Goal: Transaction & Acquisition: Purchase product/service

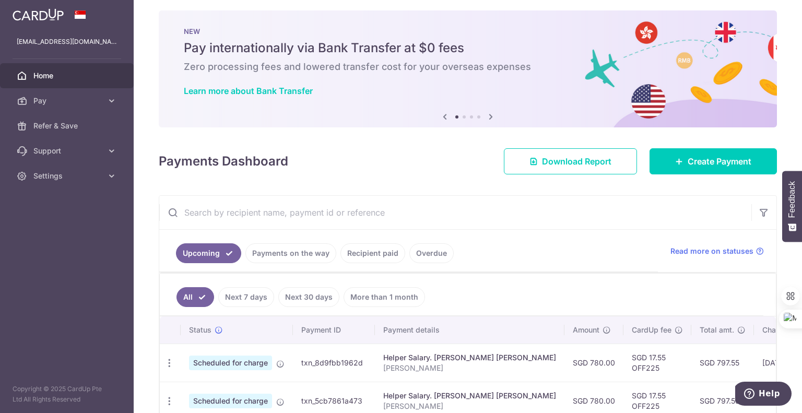
scroll to position [4, 0]
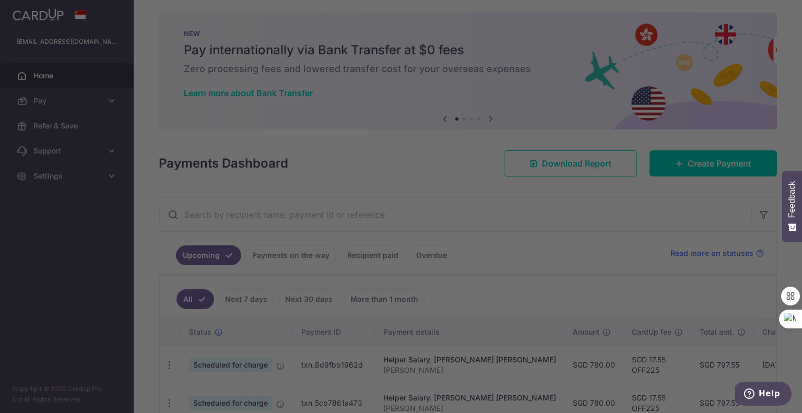
click at [46, 215] on div at bounding box center [405, 208] width 810 height 417
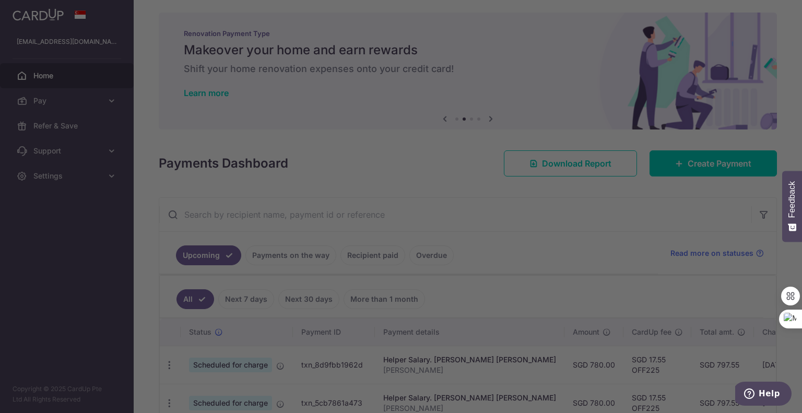
click at [64, 296] on div at bounding box center [405, 208] width 810 height 417
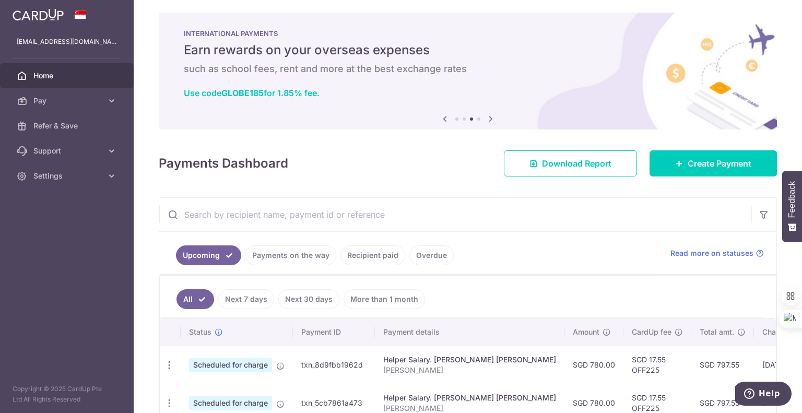
click at [487, 116] on icon at bounding box center [491, 118] width 13 height 13
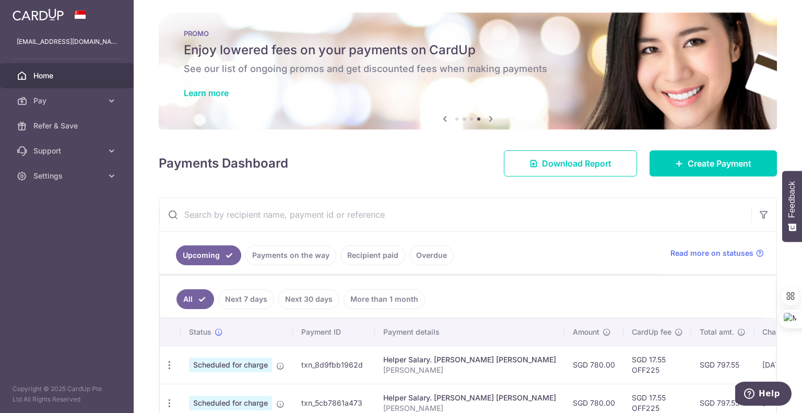
click at [439, 119] on icon at bounding box center [445, 118] width 13 height 13
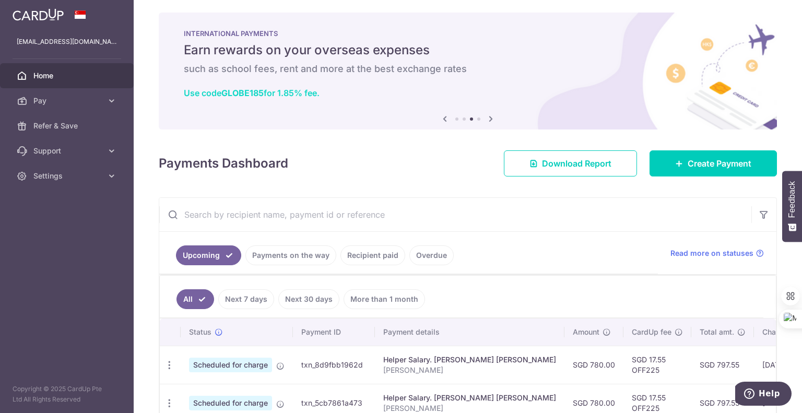
click at [249, 90] on b "GLOBE185" at bounding box center [242, 93] width 42 height 10
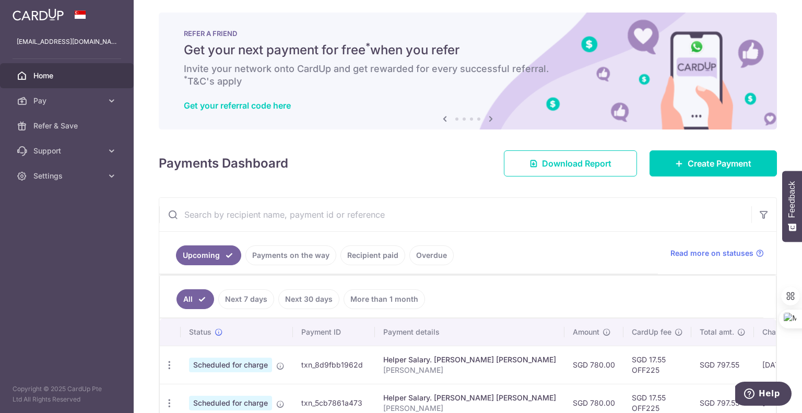
click at [486, 116] on icon at bounding box center [491, 118] width 13 height 13
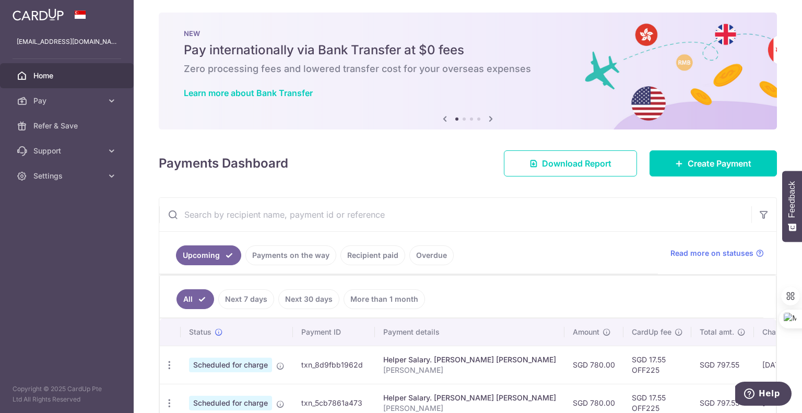
click at [486, 116] on icon at bounding box center [491, 118] width 13 height 13
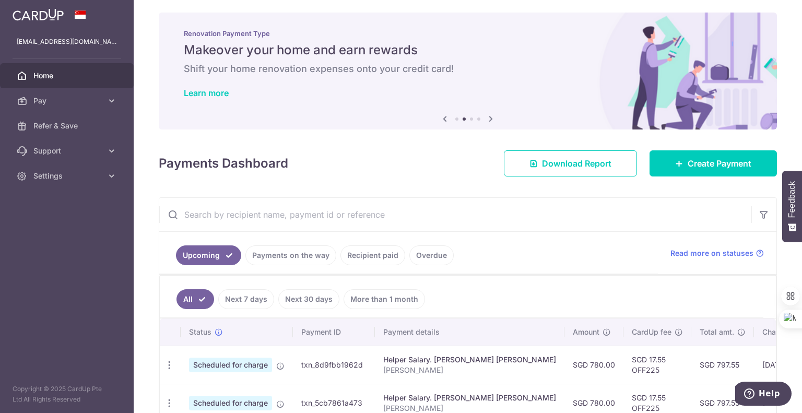
click at [486, 116] on icon at bounding box center [491, 118] width 13 height 13
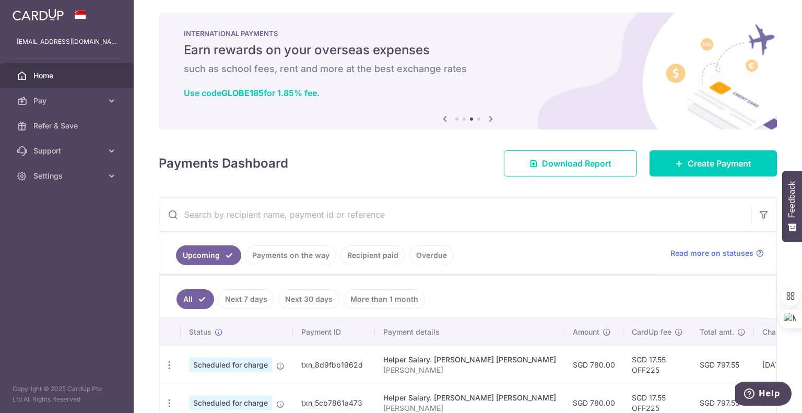
click at [486, 116] on icon at bounding box center [491, 118] width 13 height 13
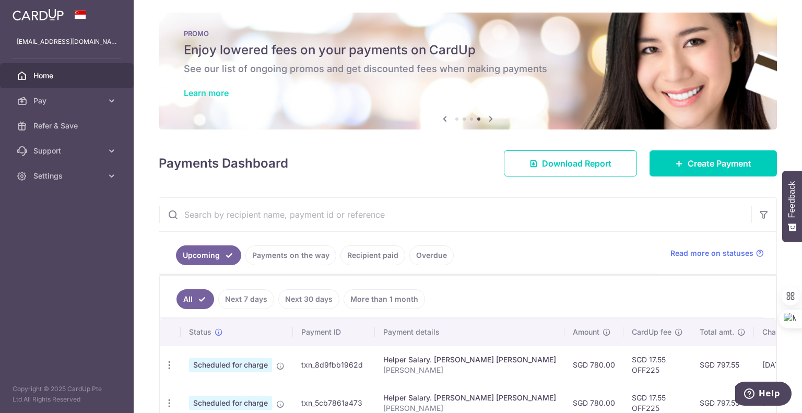
click at [209, 91] on link "Learn more" at bounding box center [206, 93] width 45 height 10
click at [441, 117] on icon at bounding box center [445, 118] width 13 height 13
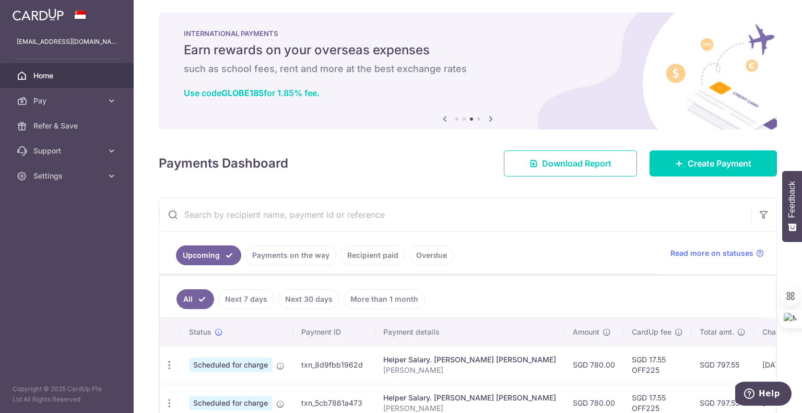
click at [488, 118] on icon at bounding box center [491, 118] width 13 height 13
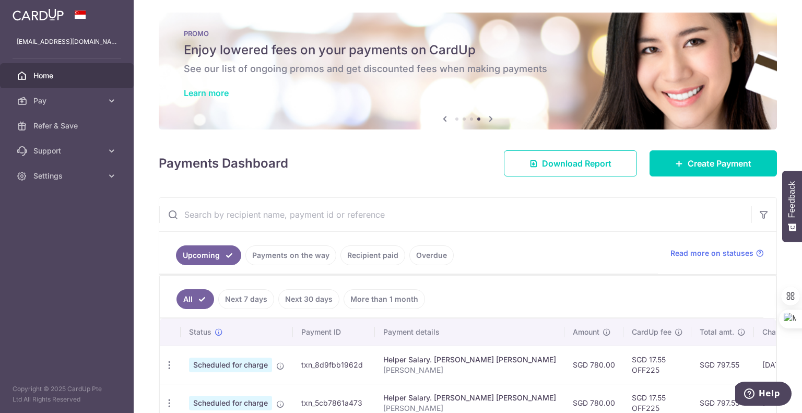
click at [219, 95] on link "Learn more" at bounding box center [206, 93] width 45 height 10
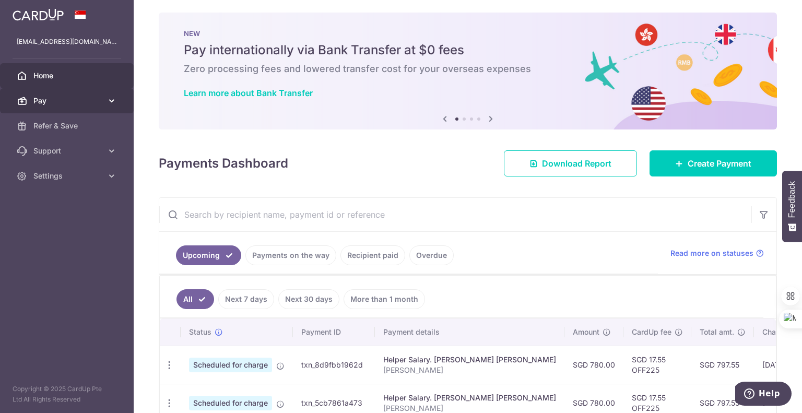
click at [75, 100] on span "Pay" at bounding box center [67, 101] width 69 height 10
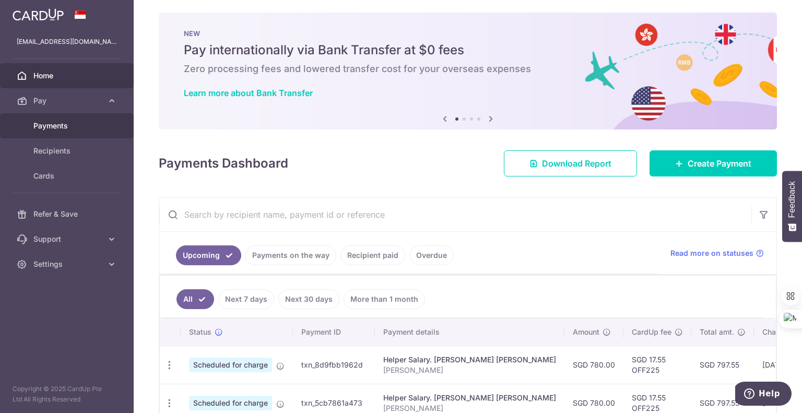
click at [75, 129] on span "Payments" at bounding box center [67, 126] width 69 height 10
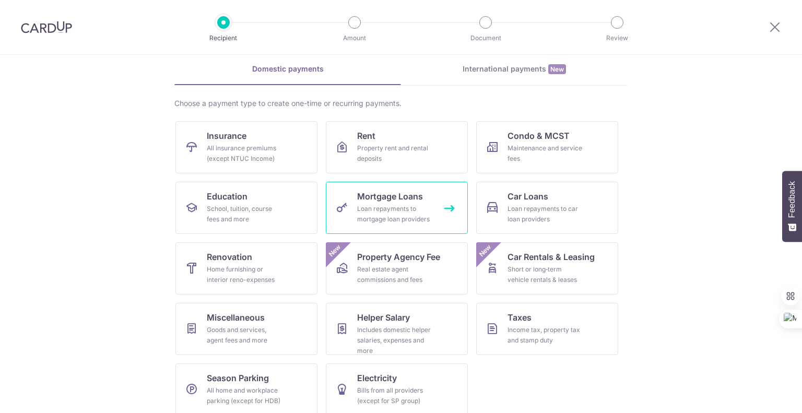
scroll to position [54, 0]
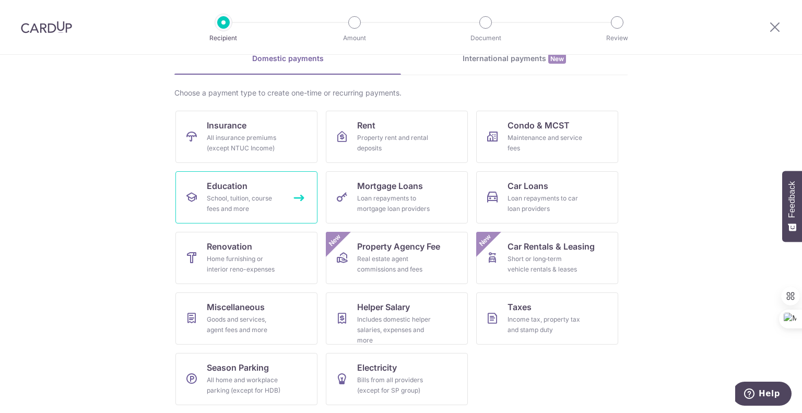
click at [247, 192] on link "Education School, tuition, course fees and more" at bounding box center [246, 197] width 142 height 52
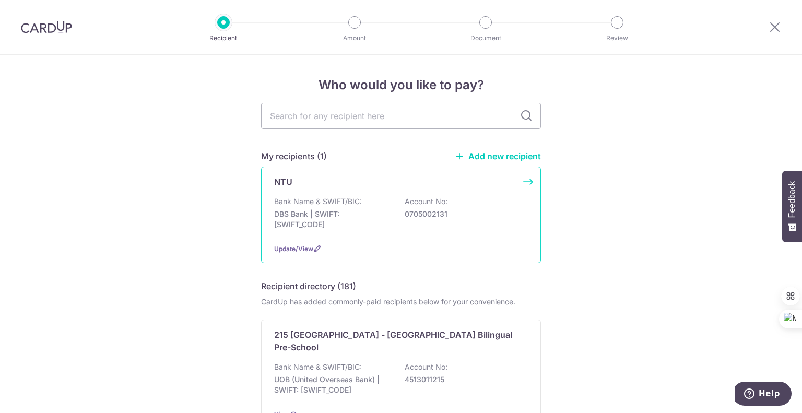
click at [526, 181] on div "NTU Bank Name & SWIFT/BIC: DBS Bank | SWIFT: DBSSSGSGXXX Account No: 0705002131…" at bounding box center [401, 215] width 280 height 97
click at [303, 247] on span "Update/View" at bounding box center [293, 249] width 39 height 8
click at [503, 155] on link "Add new recipient" at bounding box center [498, 156] width 86 height 10
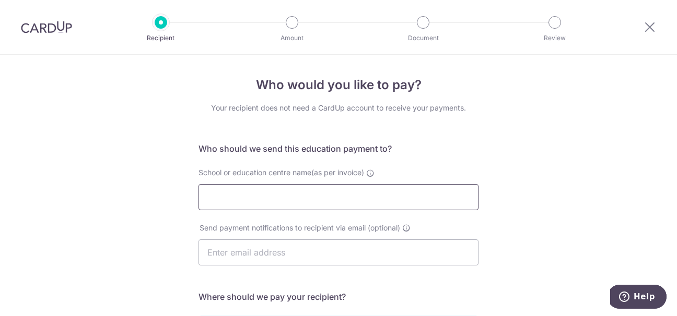
click at [374, 190] on input "School or education centre name(as per invoice)" at bounding box center [338, 197] width 280 height 26
type input "E"
type input "NTU"
click at [610, 31] on header "Recipient Amount Document Review" at bounding box center [338, 27] width 677 height 55
click at [299, 244] on input "text" at bounding box center [338, 253] width 280 height 26
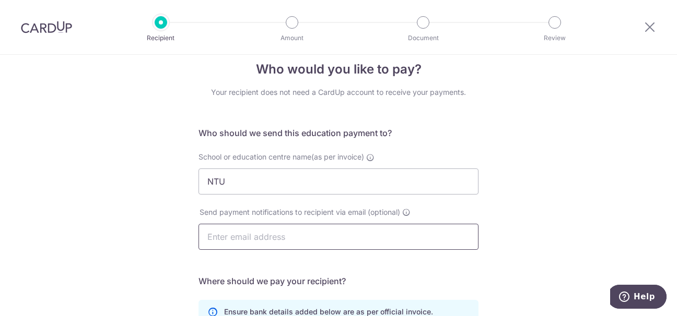
scroll to position [17, 0]
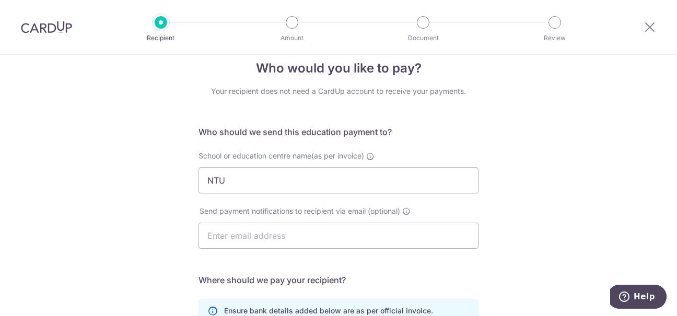
click at [602, 8] on header "Recipient Amount Document Review" at bounding box center [338, 27] width 677 height 55
click at [307, 233] on input "text" at bounding box center [338, 236] width 280 height 26
paste input "ubs@ntu.edu.sg"
type input "ubs@ntu.edu.sg"
click at [604, 32] on header "Recipient Amount Document Review" at bounding box center [338, 27] width 677 height 55
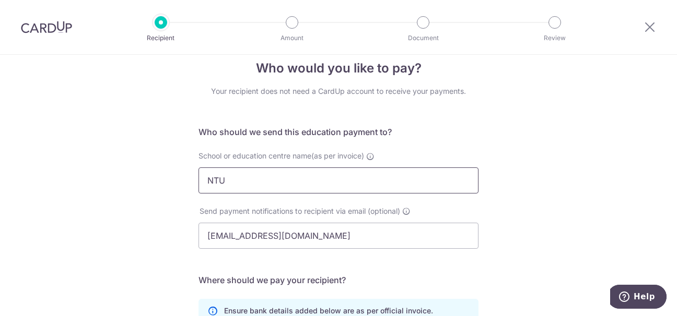
click at [267, 179] on input "NTU" at bounding box center [338, 181] width 280 height 26
paste input "NANYANG TECHNOLOGICAL UNIVERSITY"
type input "NANYANG TECHNOLOGICAL UNIVERSITY - NTU"
click at [566, 173] on div "Who would you like to pay? Your recipient does not need a CardUp account to rec…" at bounding box center [338, 286] width 677 height 497
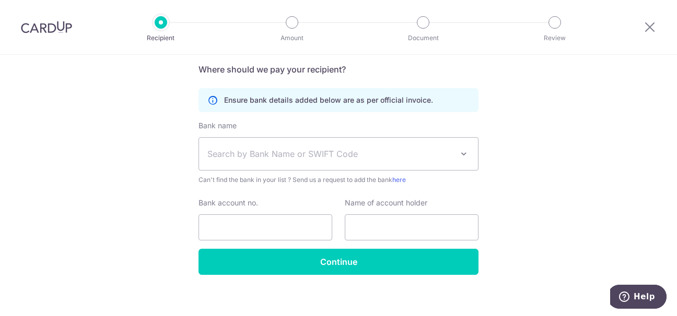
scroll to position [234, 0]
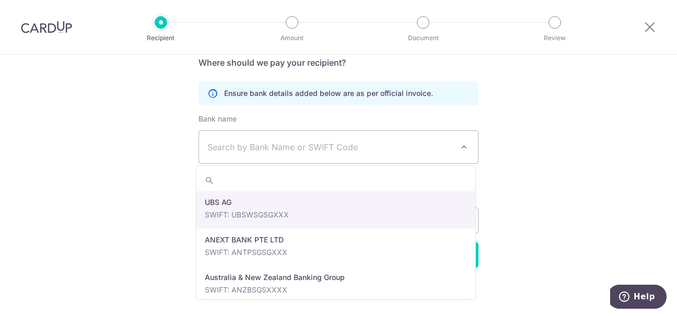
click at [463, 146] on span at bounding box center [463, 147] width 13 height 13
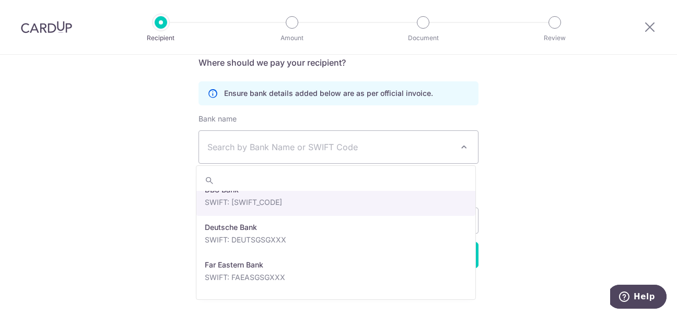
scroll to position [954, 0]
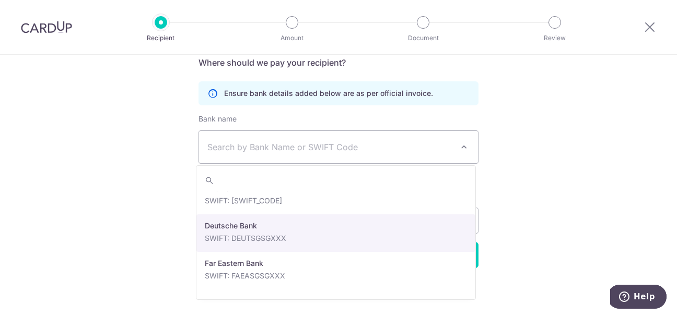
click at [568, 203] on div "Who would you like to pay? Your recipient does not need a CardUp account to rec…" at bounding box center [338, 68] width 677 height 497
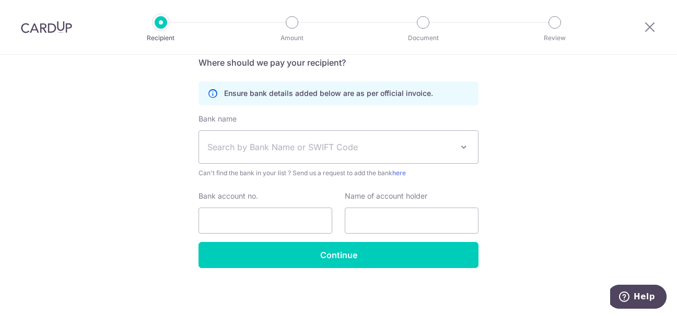
click at [607, 30] on header "Recipient Amount Document Review" at bounding box center [338, 27] width 677 height 55
click at [161, 294] on div "Who would you like to pay? Your recipient does not need a CardUp account to rec…" at bounding box center [338, 68] width 677 height 497
click at [99, 15] on header "Recipient Amount Document Review" at bounding box center [338, 27] width 677 height 55
click at [86, 51] on div at bounding box center [46, 27] width 93 height 54
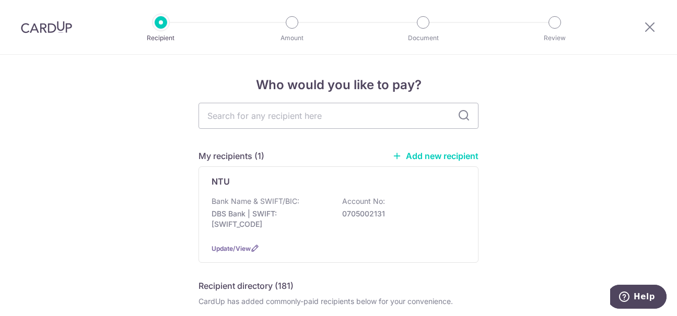
click at [42, 28] on img at bounding box center [46, 27] width 51 height 13
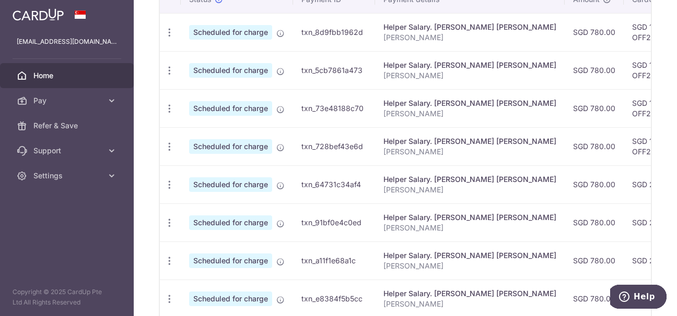
scroll to position [324, 0]
click at [243, 183] on span "Scheduled for charge" at bounding box center [230, 185] width 83 height 15
click at [168, 182] on icon "button" at bounding box center [169, 185] width 11 height 11
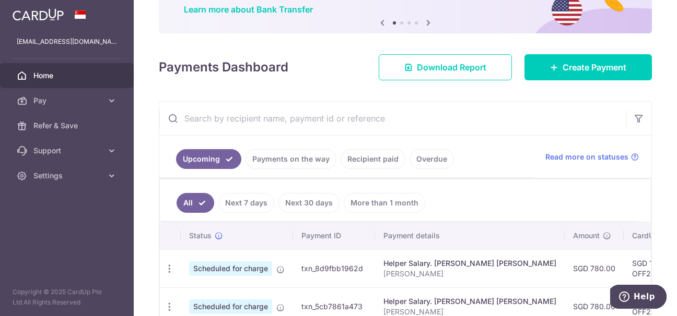
scroll to position [0, 0]
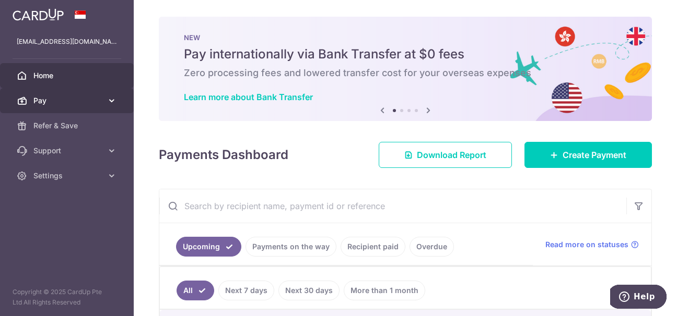
click at [56, 107] on link "Pay" at bounding box center [67, 100] width 134 height 25
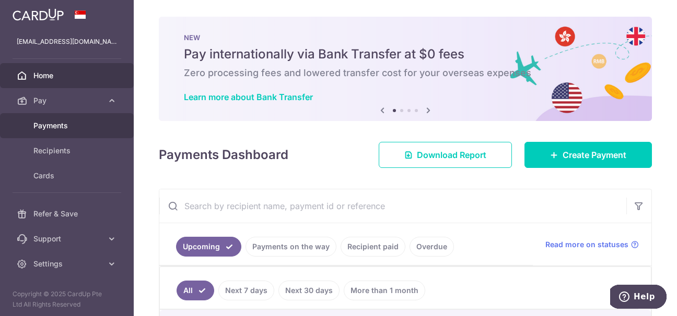
click at [64, 125] on span "Payments" at bounding box center [67, 126] width 69 height 10
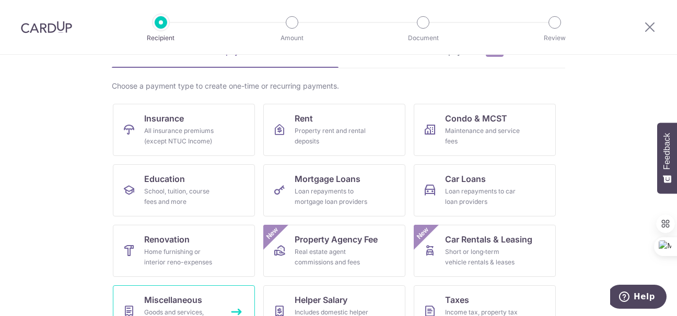
scroll to position [61, 0]
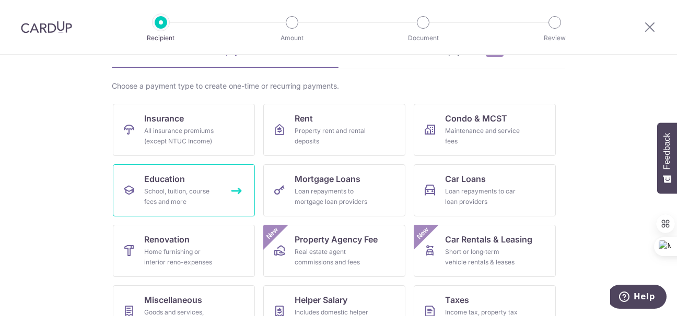
click at [171, 184] on span "Education" at bounding box center [164, 179] width 41 height 13
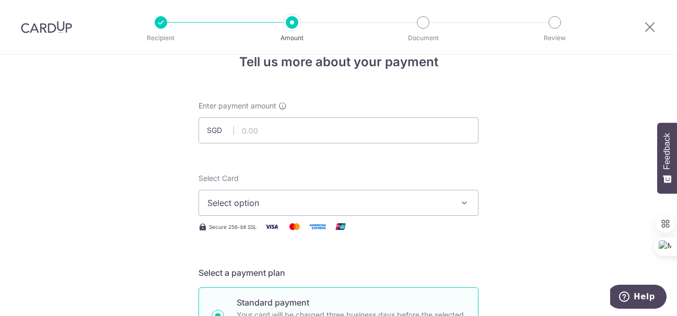
scroll to position [28, 0]
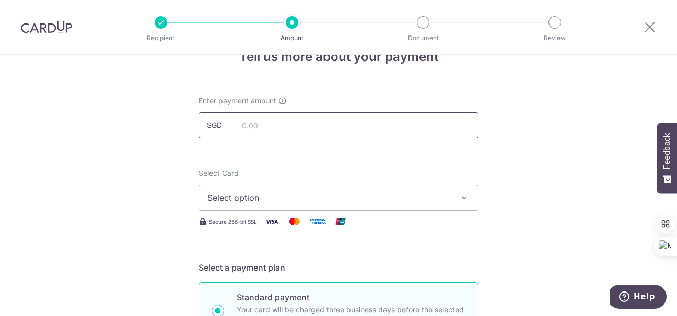
click at [325, 125] on input "text" at bounding box center [338, 125] width 280 height 26
click at [497, 43] on div "Recipient Amount Document Review" at bounding box center [358, 27] width 448 height 54
click at [360, 131] on input "text" at bounding box center [338, 125] width 280 height 26
type input "1,996.48"
click at [342, 196] on span "Select option" at bounding box center [328, 198] width 243 height 13
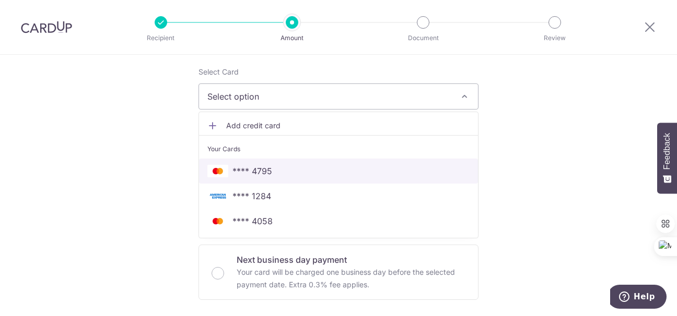
scroll to position [131, 0]
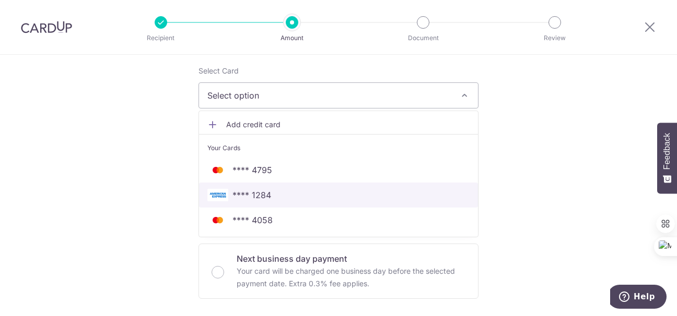
click at [305, 201] on link "**** 1284" at bounding box center [338, 195] width 279 height 25
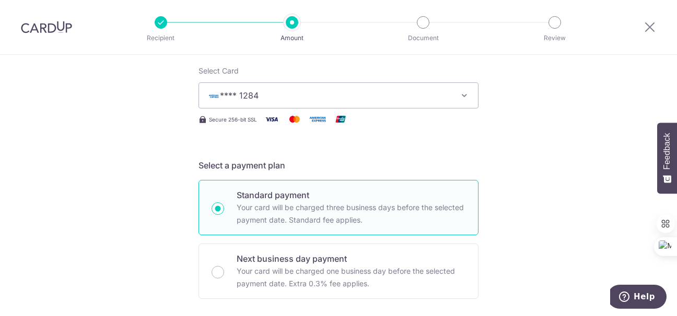
drag, startPoint x: 528, startPoint y: 171, endPoint x: 498, endPoint y: 121, distance: 58.1
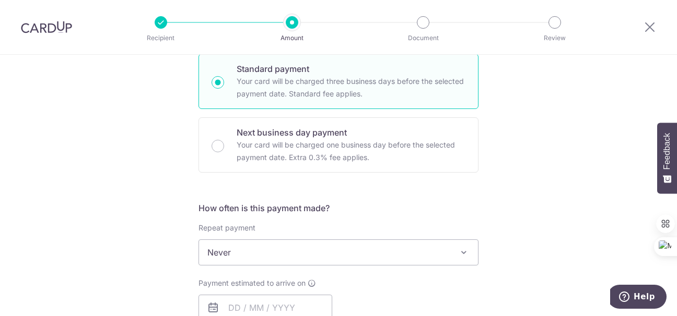
scroll to position [324, 0]
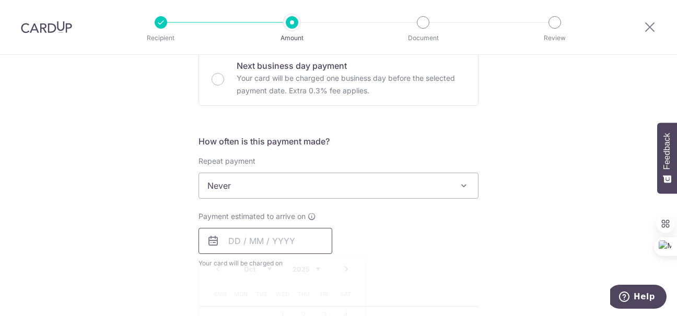
click at [263, 238] on input "text" at bounding box center [265, 241] width 134 height 26
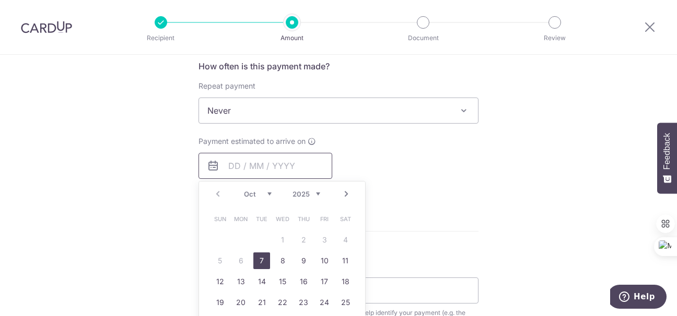
scroll to position [446, 0]
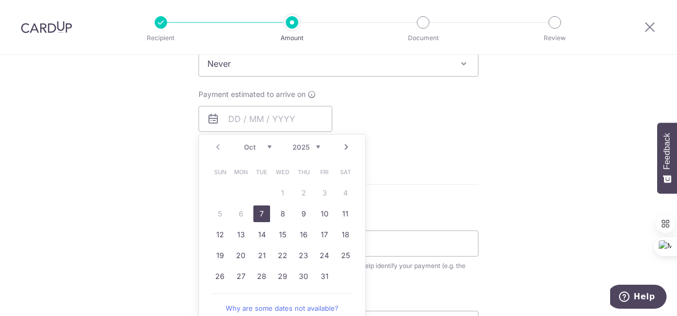
click at [256, 209] on link "7" at bounding box center [261, 214] width 17 height 17
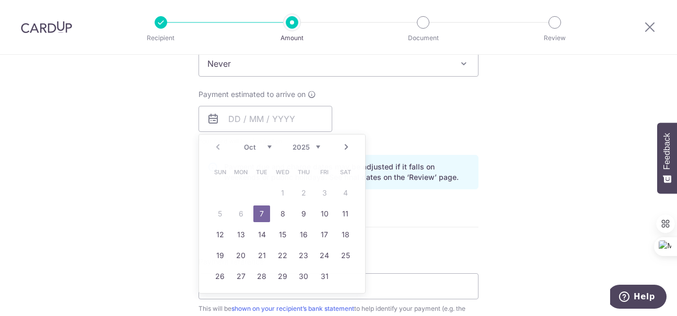
type input "[DATE]"
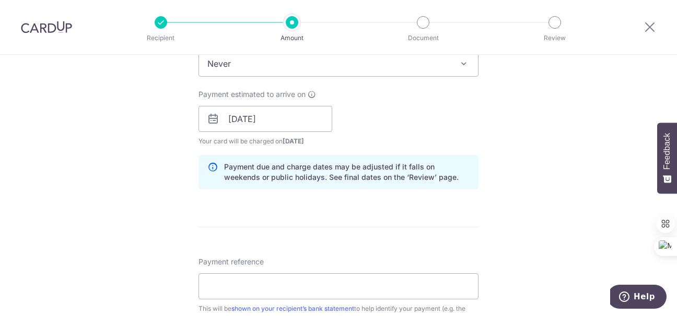
click at [531, 204] on div "Tell us more about your payment Enter payment amount SGD 1,996.48 1996.48 Selec…" at bounding box center [338, 102] width 677 height 987
click at [515, 226] on div "Tell us more about your payment Enter payment amount SGD 1,996.48 1996.48 Selec…" at bounding box center [338, 102] width 677 height 987
click at [514, 164] on div "Tell us more about your payment Enter payment amount SGD 1,996.48 1996.48 Selec…" at bounding box center [338, 102] width 677 height 987
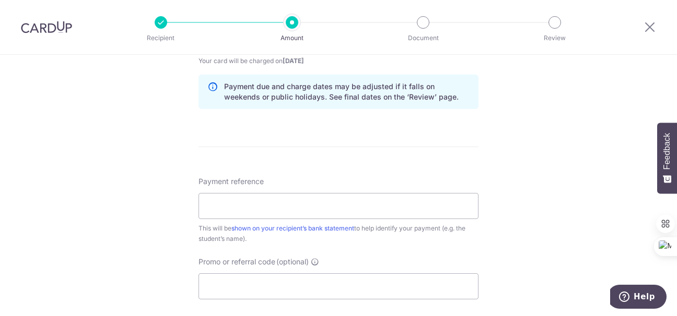
scroll to position [526, 0]
click at [380, 205] on input "Payment reference" at bounding box center [338, 206] width 280 height 26
type input "Josh School Fee 2025"
click at [524, 205] on div "Tell us more about your payment Enter payment amount SGD 1,996.48 1996.48 Selec…" at bounding box center [338, 21] width 677 height 987
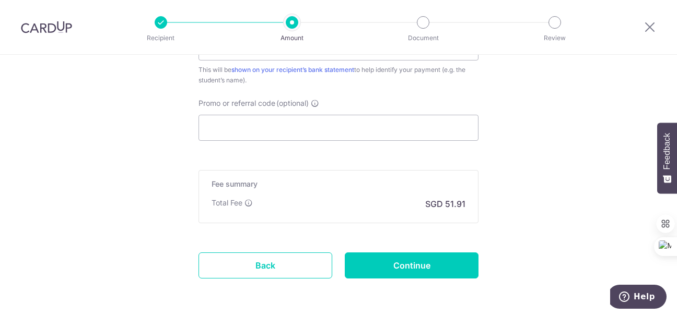
scroll to position [685, 0]
click at [298, 119] on input "Promo or referral code (optional)" at bounding box center [338, 128] width 280 height 26
click at [279, 126] on input "Promo or referral code (optional)" at bounding box center [338, 128] width 280 height 26
paste input "25AMEX18"
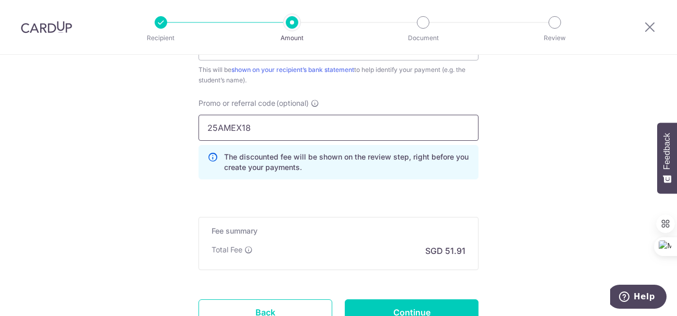
type input "25AMEX18"
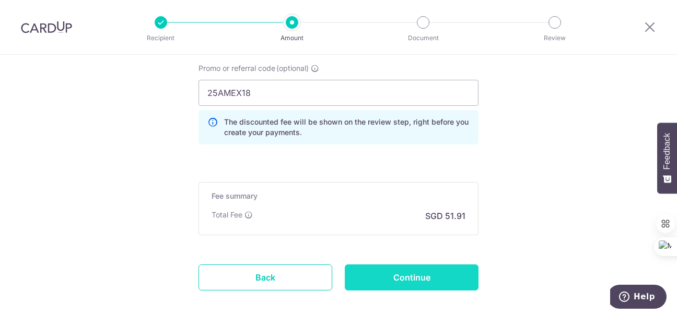
click at [413, 275] on input "Continue" at bounding box center [412, 278] width 134 height 26
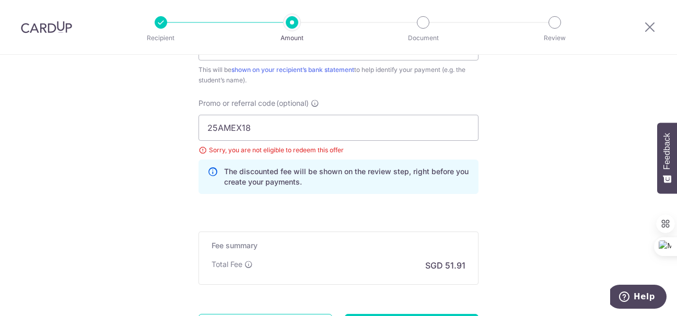
scroll to position [670, 0]
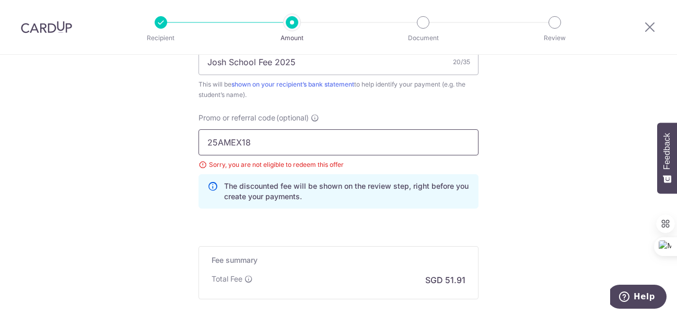
click at [346, 144] on input "25AMEX18" at bounding box center [338, 143] width 280 height 26
type input "25AMEX21"
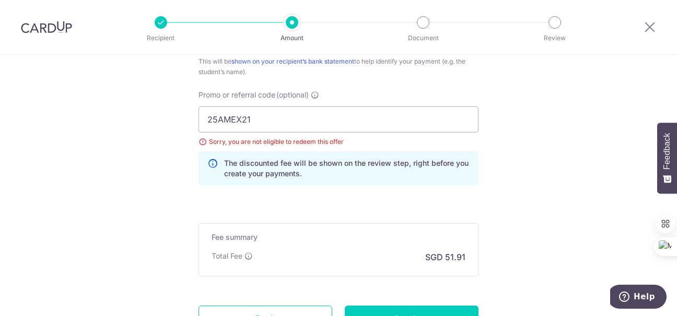
scroll to position [731, 0]
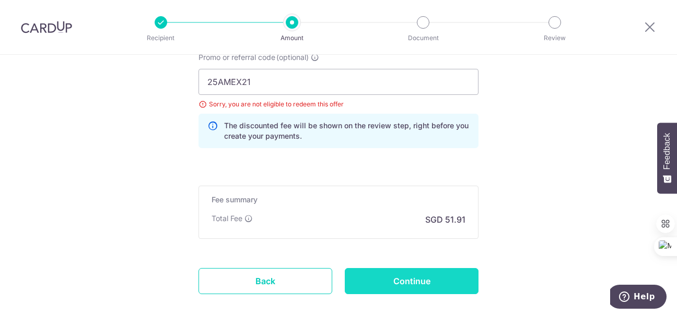
click at [414, 276] on input "Continue" at bounding box center [412, 281] width 134 height 26
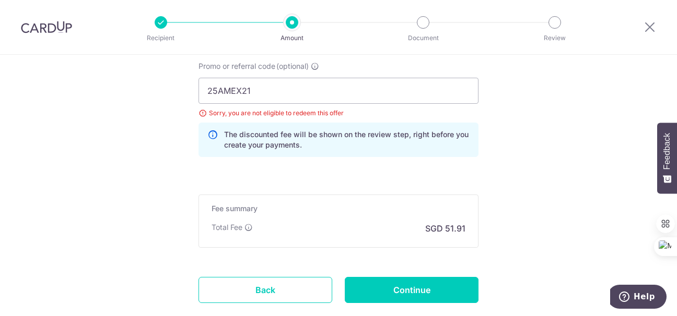
scroll to position [723, 0]
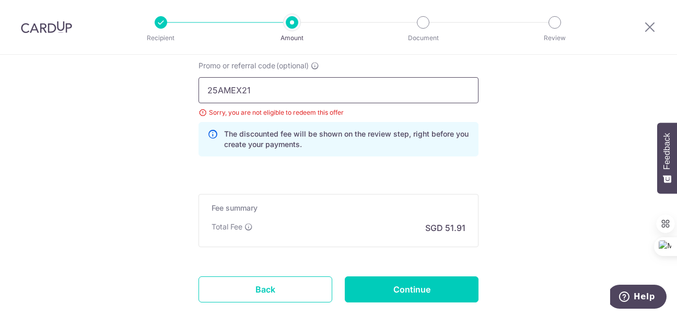
click at [305, 92] on input "25AMEX21" at bounding box center [338, 90] width 280 height 26
type input "2"
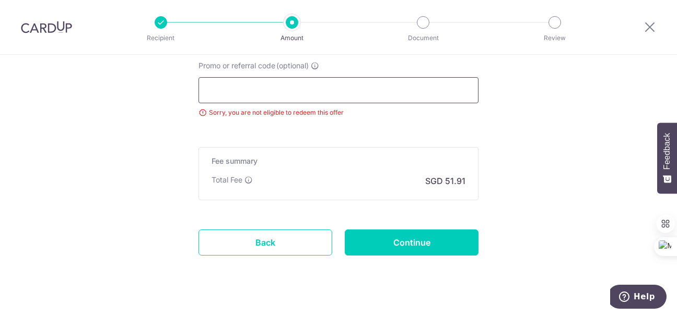
paste input "3HOME25R"
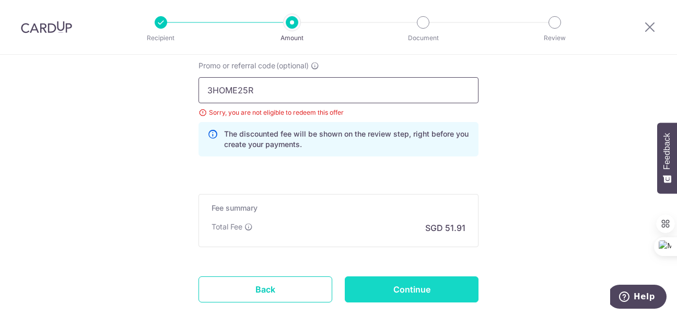
type input "3HOME25R"
click at [420, 287] on input "Continue" at bounding box center [412, 290] width 134 height 26
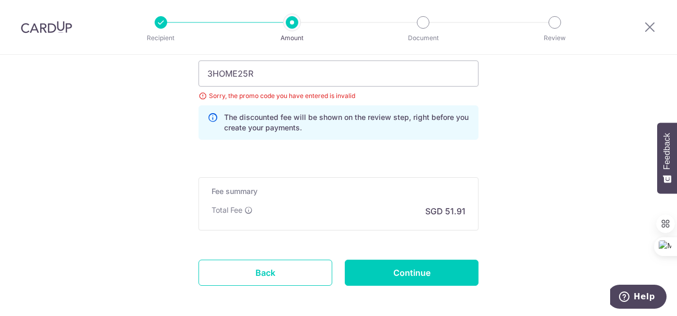
scroll to position [669, 0]
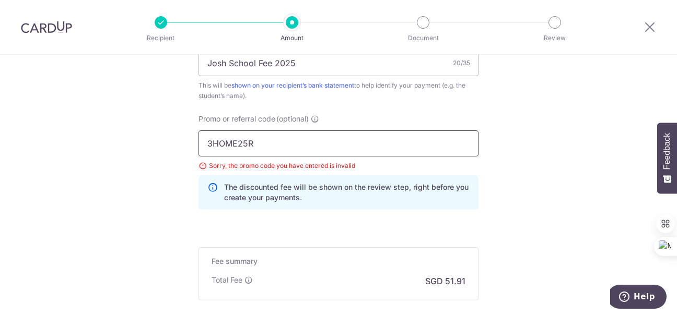
click at [292, 139] on input "3HOME25R" at bounding box center [338, 144] width 280 height 26
drag, startPoint x: 292, startPoint y: 139, endPoint x: 187, endPoint y: 134, distance: 105.1
paste input "OFF225"
type input "OFF225"
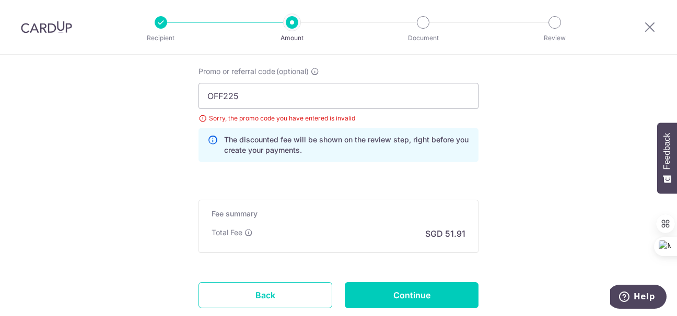
scroll to position [717, 0]
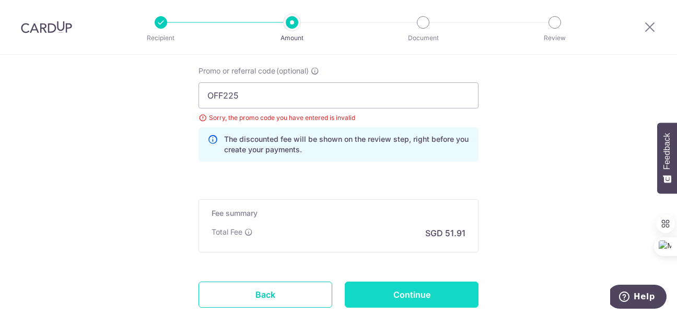
click at [399, 297] on input "Continue" at bounding box center [412, 295] width 134 height 26
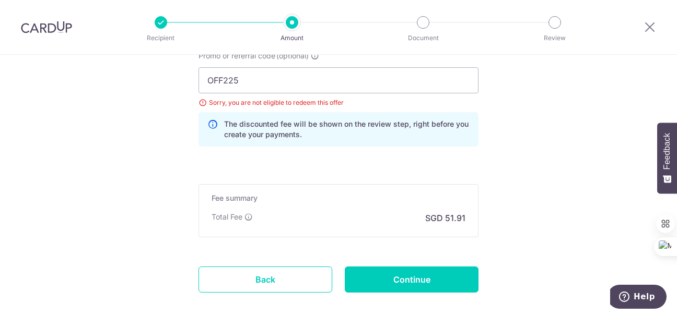
scroll to position [729, 0]
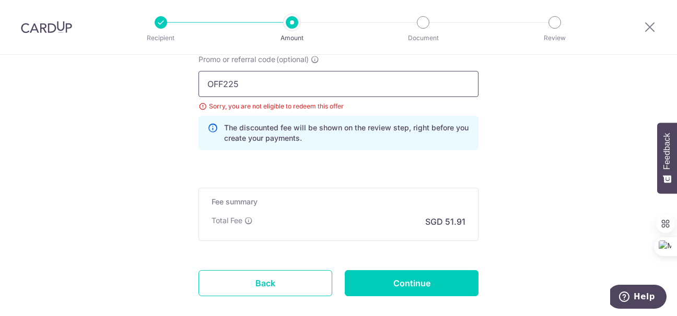
click at [313, 88] on input "OFF225" at bounding box center [338, 84] width 280 height 26
type input "O"
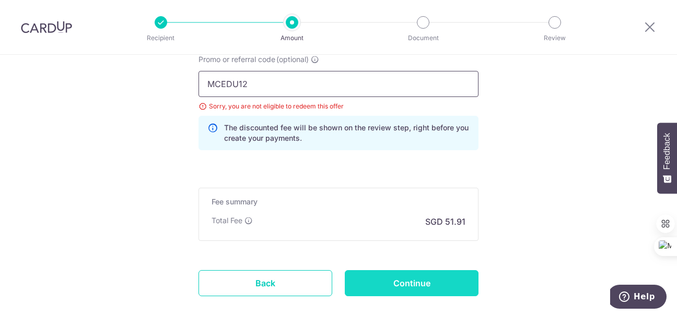
type input "MCEDU12"
click at [422, 281] on input "Continue" at bounding box center [412, 283] width 134 height 26
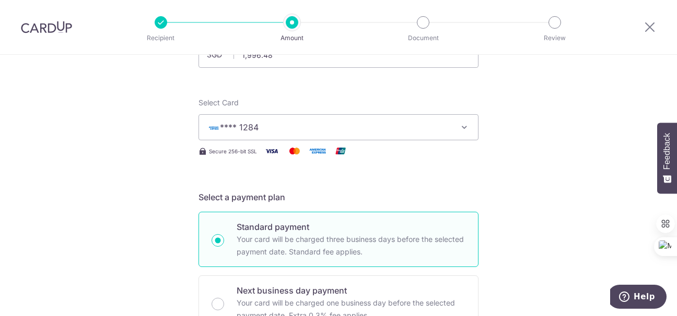
scroll to position [63, 0]
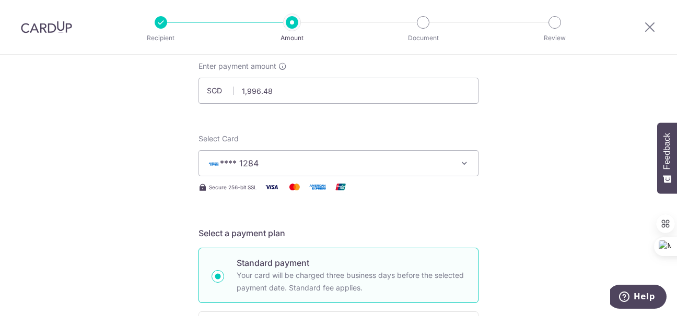
click at [460, 161] on icon "button" at bounding box center [464, 163] width 10 height 10
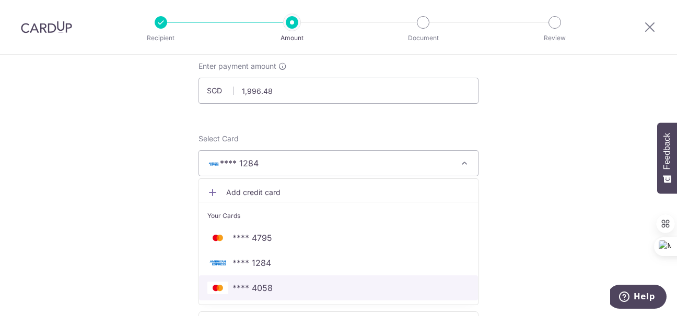
click at [351, 295] on link "**** 4058" at bounding box center [338, 288] width 279 height 25
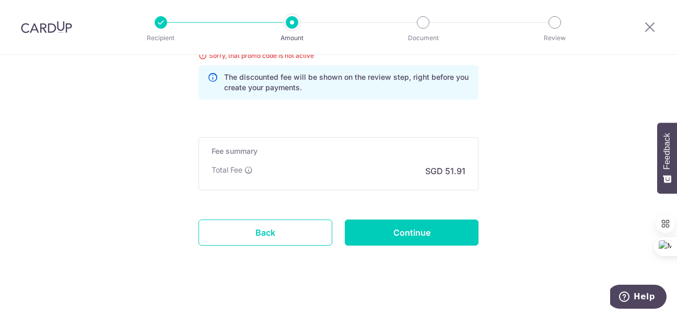
scroll to position [785, 0]
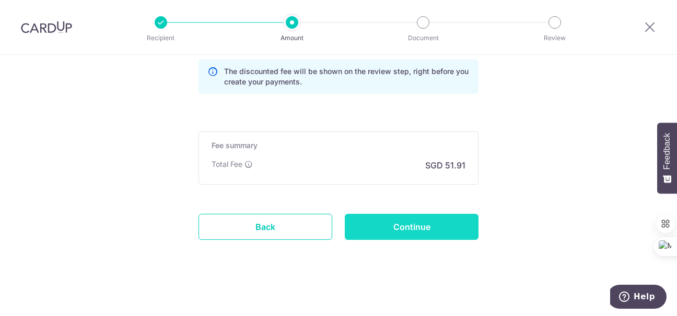
click at [407, 221] on input "Continue" at bounding box center [412, 227] width 134 height 26
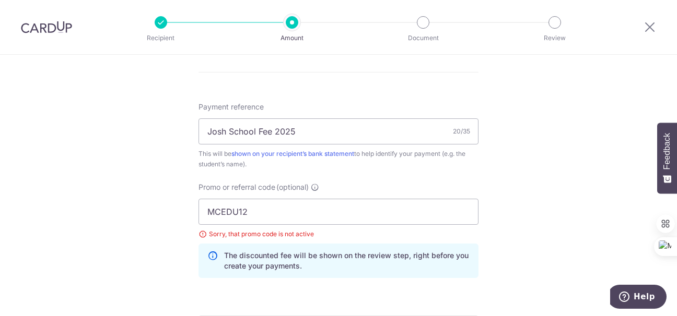
scroll to position [597, 0]
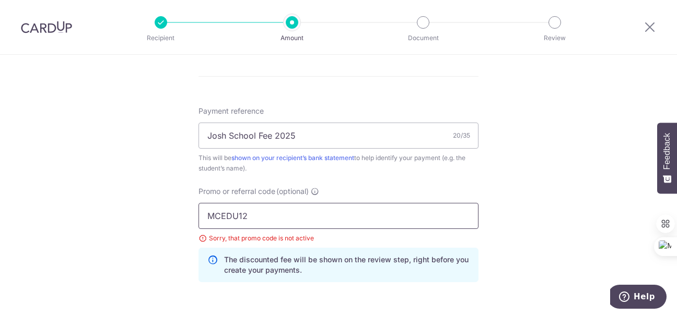
click at [387, 218] on input "MCEDU12" at bounding box center [338, 216] width 280 height 26
type input "M"
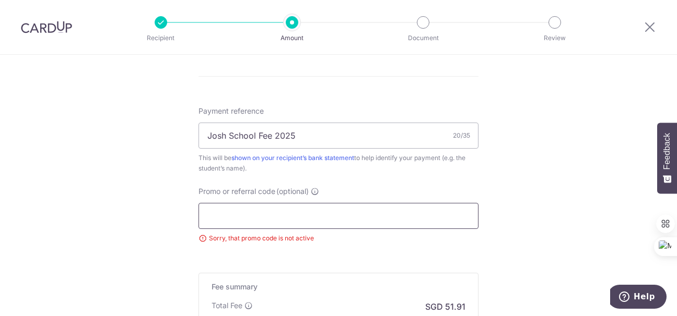
click at [264, 220] on input "Promo or referral code (optional)" at bounding box center [338, 216] width 280 height 26
paste input "3HOME25R"
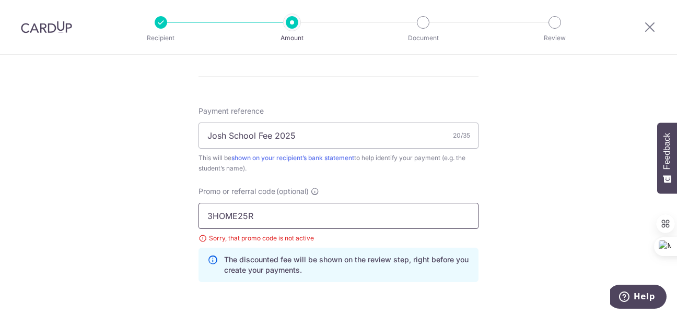
type input "3HOME25R"
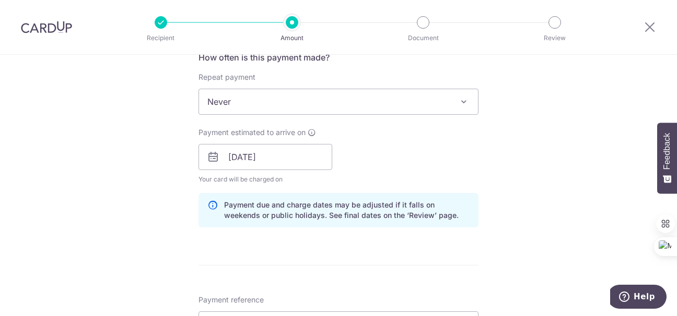
scroll to position [407, 0]
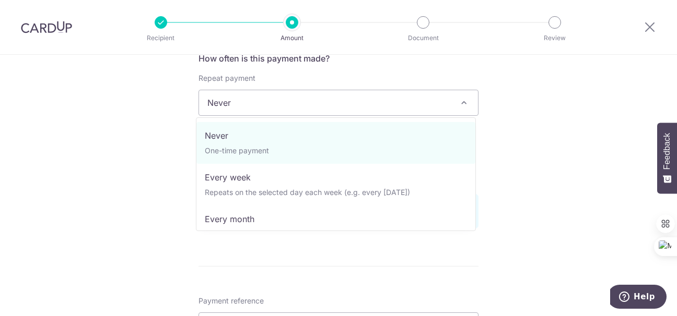
click at [366, 96] on span "Never" at bounding box center [338, 102] width 279 height 25
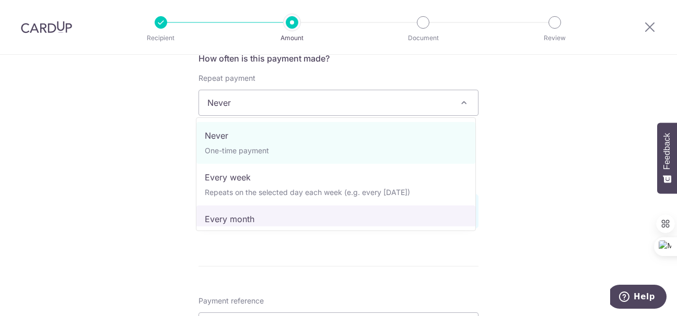
select select "3"
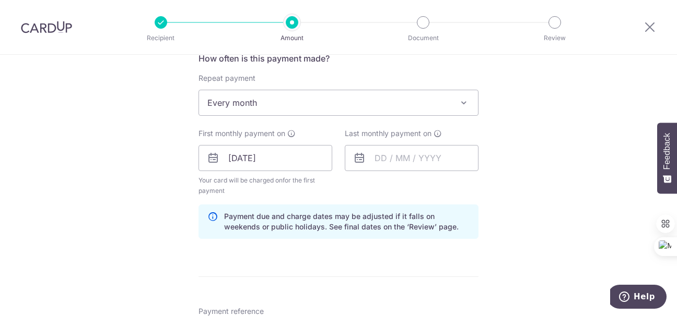
click at [528, 173] on div "Tell us more about your payment Enter payment amount SGD 1,996.48 1996.48 Selec…" at bounding box center [338, 178] width 677 height 1060
click at [423, 158] on input "text" at bounding box center [412, 158] width 134 height 26
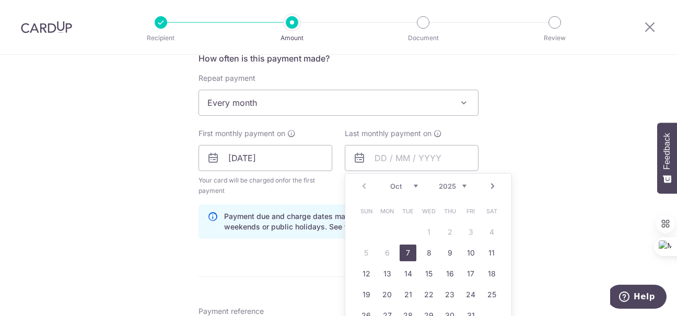
click at [460, 185] on select "2025 2026 2027 2028 2029 2030 2031 2032 2033 2034 2035" at bounding box center [453, 186] width 28 height 8
click at [450, 184] on select "2025 2026 2027 2028 2029 2030 2031 2032 2033 2034 2035" at bounding box center [453, 186] width 28 height 8
click at [414, 183] on select "Oct Nov Dec" at bounding box center [404, 186] width 28 height 8
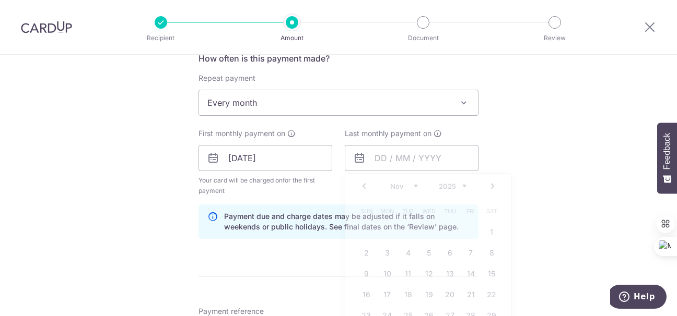
click at [536, 199] on div "Tell us more about your payment Enter payment amount SGD 1,996.48 1996.48 Selec…" at bounding box center [338, 178] width 677 height 1060
click at [424, 155] on input "text" at bounding box center [412, 158] width 134 height 26
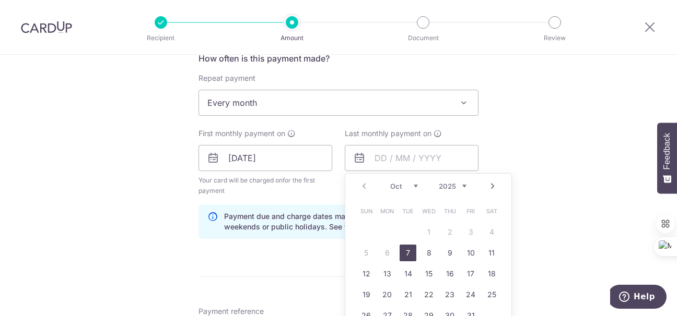
click at [405, 185] on select "Oct Nov Dec" at bounding box center [404, 186] width 28 height 8
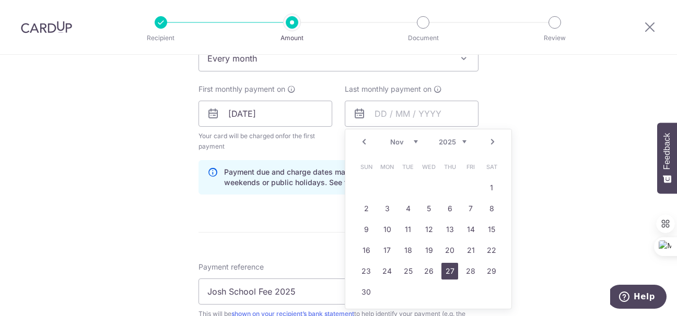
click at [448, 269] on link "27" at bounding box center [449, 271] width 17 height 17
type input "[DATE]"
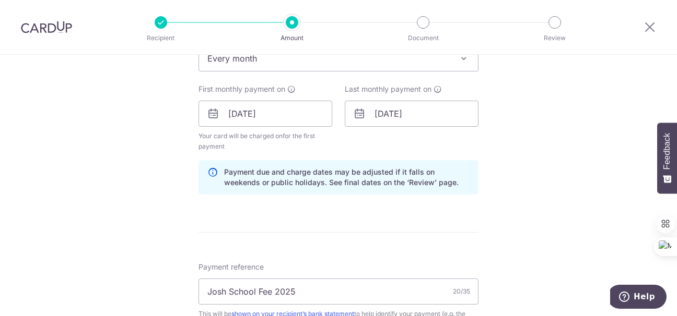
click at [540, 226] on div "Tell us more about your payment Enter payment amount SGD 1,996.48 1996.48 Selec…" at bounding box center [338, 134] width 677 height 1060
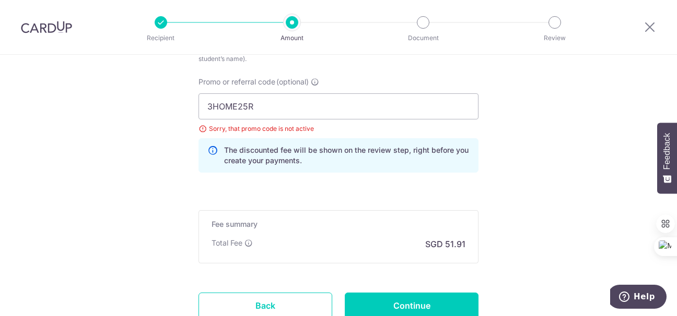
scroll to position [717, 0]
click at [409, 308] on input "Continue" at bounding box center [412, 305] width 134 height 26
